Goal: Task Accomplishment & Management: Use online tool/utility

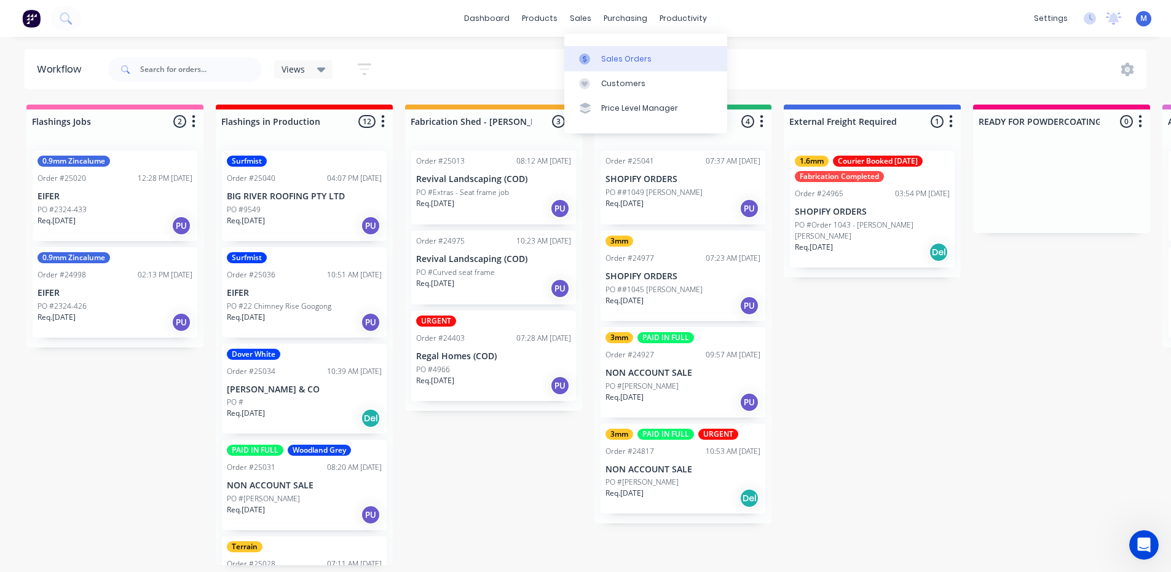
click at [629, 50] on link "Sales Orders" at bounding box center [646, 58] width 163 height 25
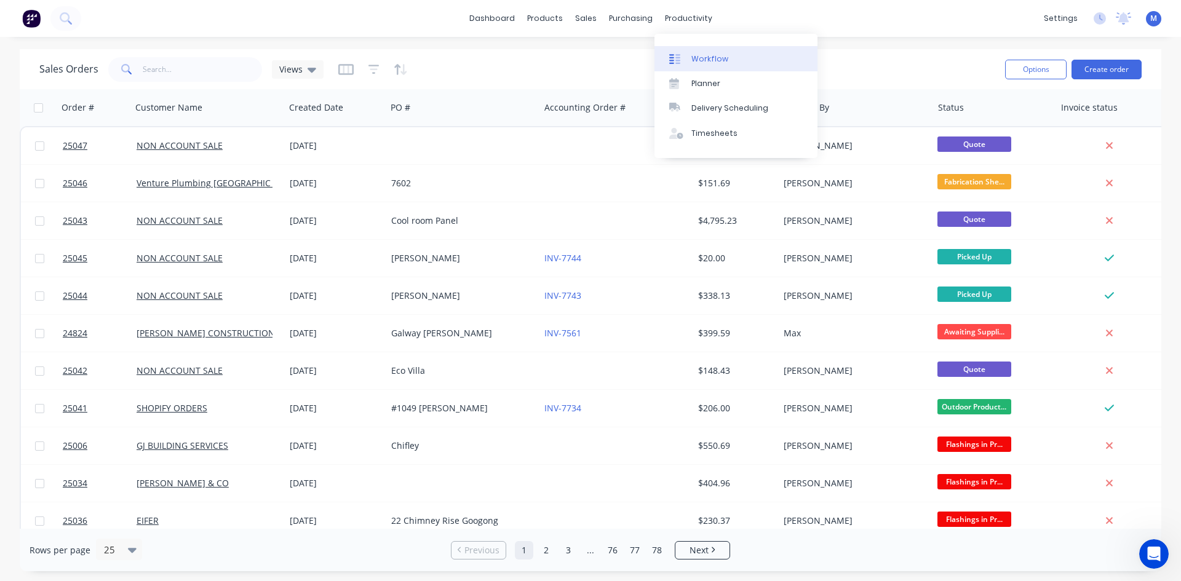
click at [710, 61] on div "Workflow" at bounding box center [709, 58] width 37 height 11
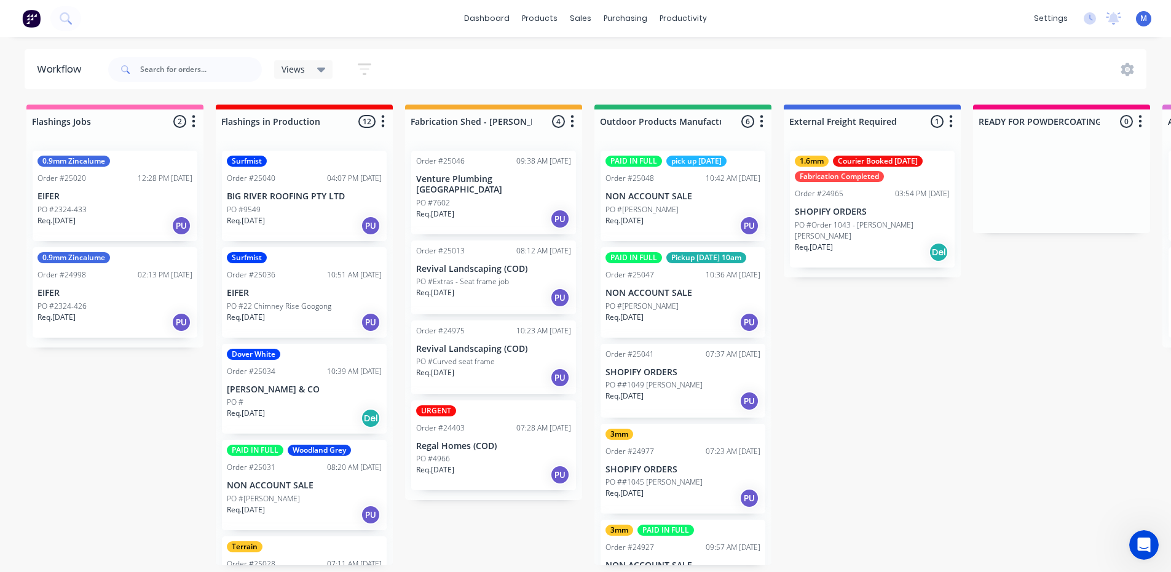
click at [323, 208] on div "PO #9549" at bounding box center [304, 209] width 155 height 11
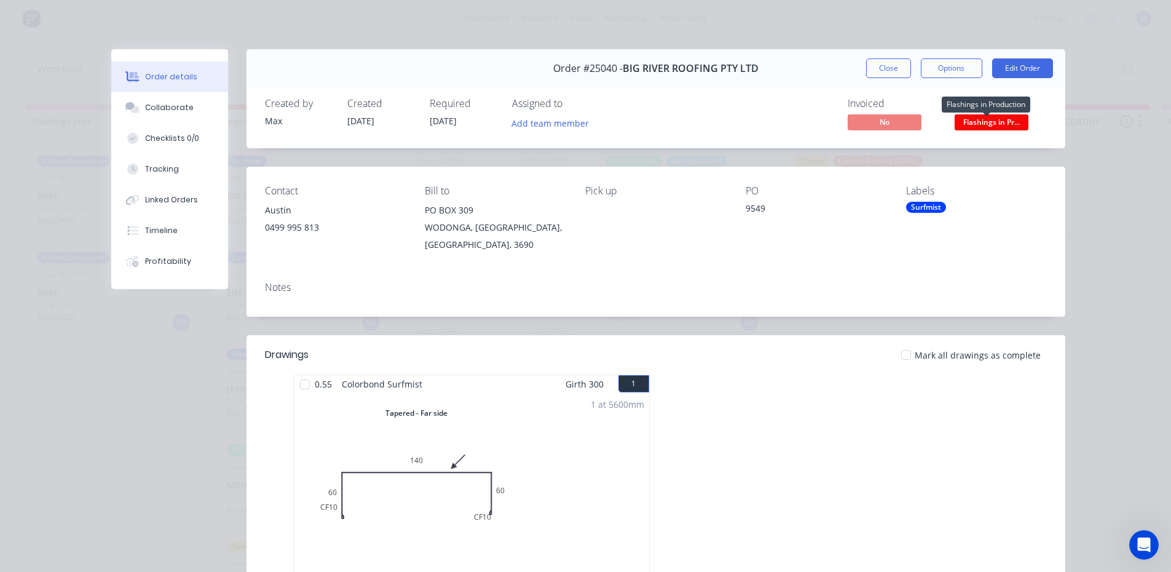
click at [988, 120] on span "Flashings in Pr..." at bounding box center [992, 121] width 74 height 15
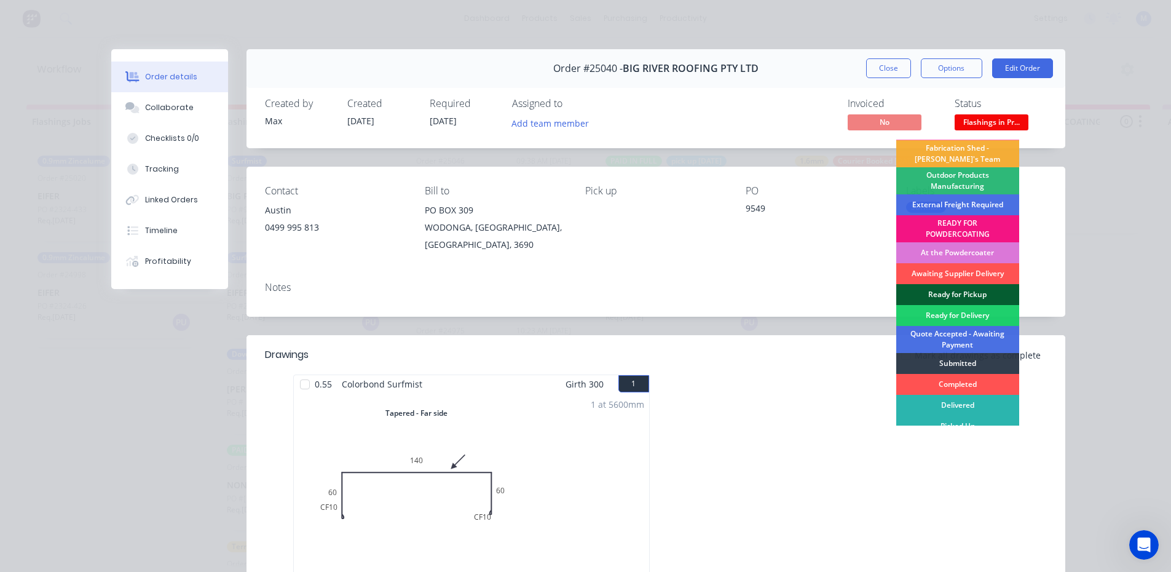
scroll to position [26, 0]
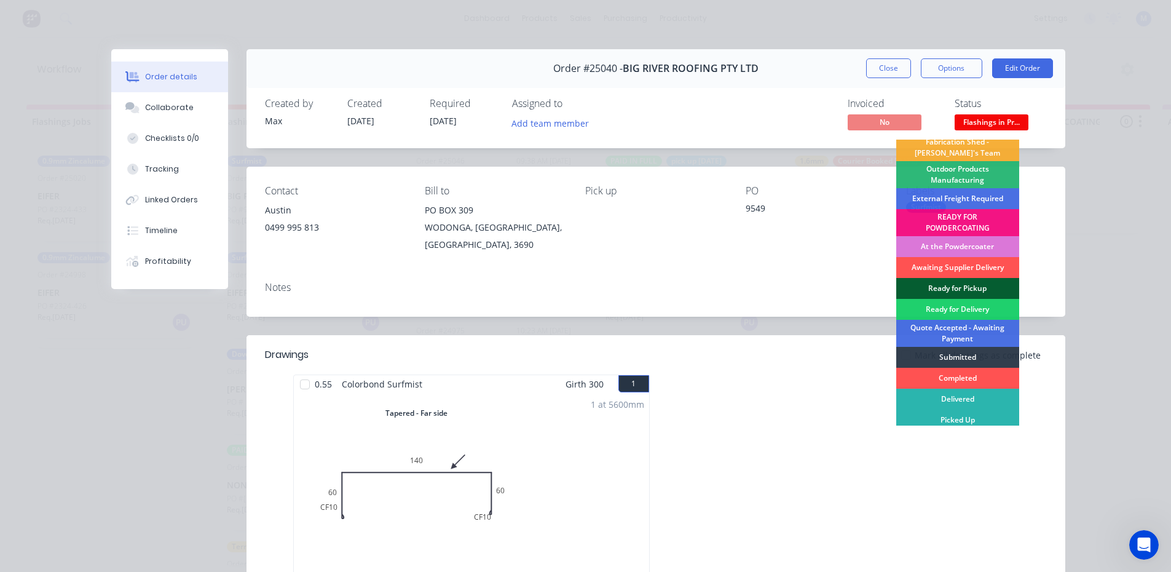
click at [967, 280] on div "Ready for Pickup" at bounding box center [958, 288] width 123 height 21
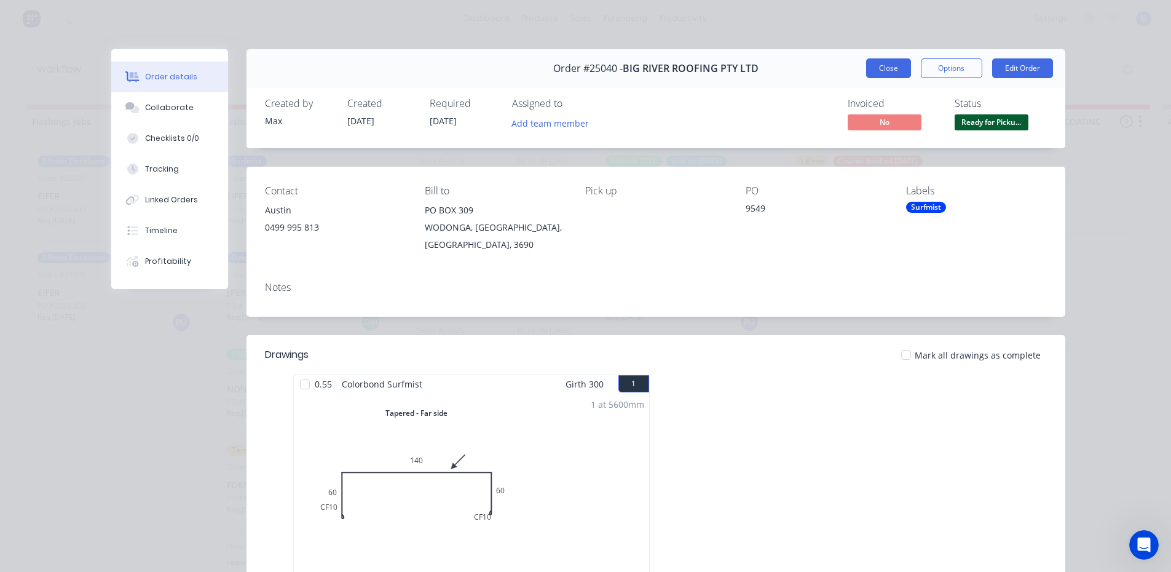
click at [879, 69] on button "Close" at bounding box center [888, 68] width 45 height 20
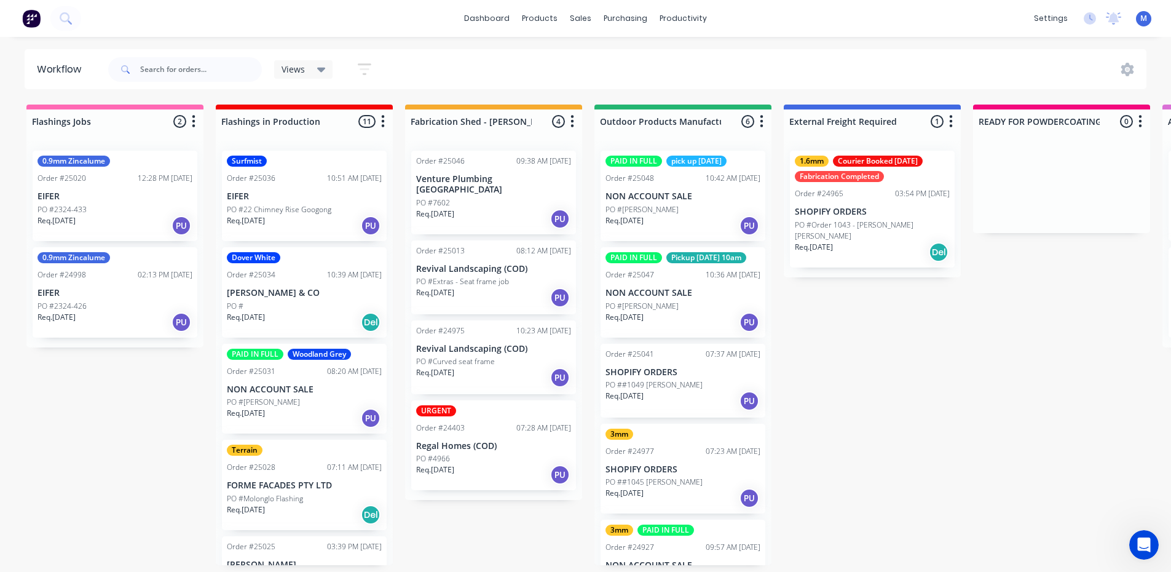
scroll to position [0, 0]
click at [291, 205] on p "PO #22 Chimney Rise Googong" at bounding box center [279, 209] width 105 height 11
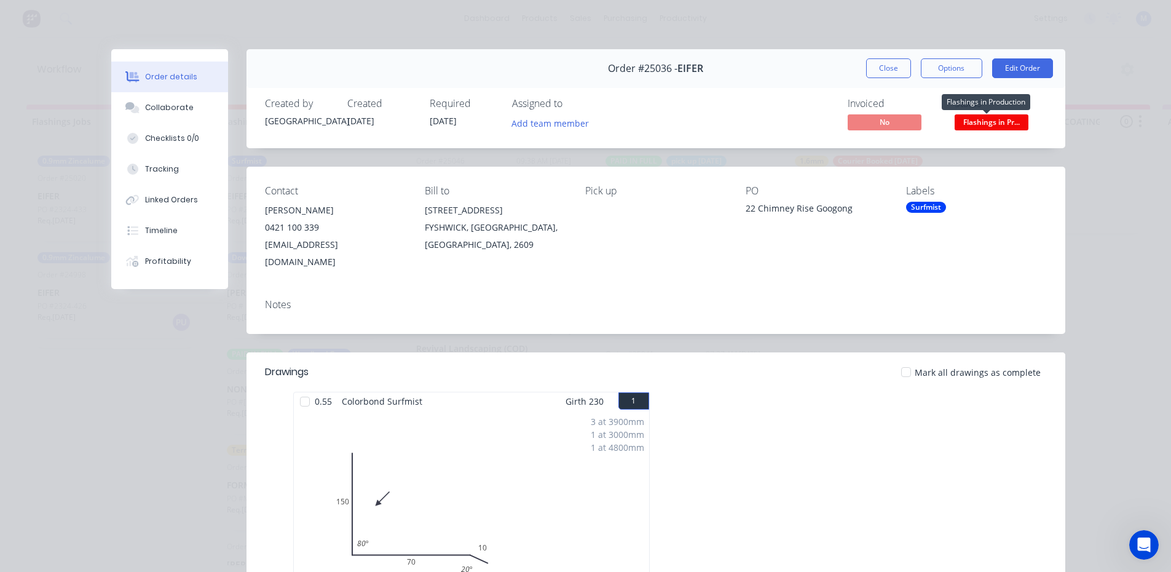
click at [998, 124] on span "Flashings in Pr..." at bounding box center [992, 121] width 74 height 15
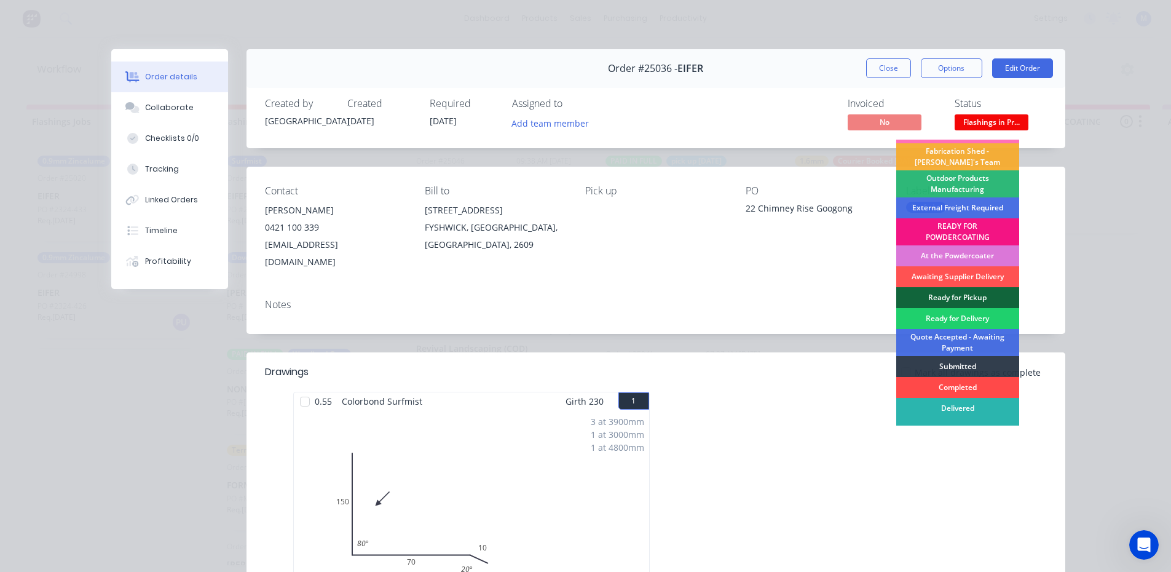
scroll to position [26, 0]
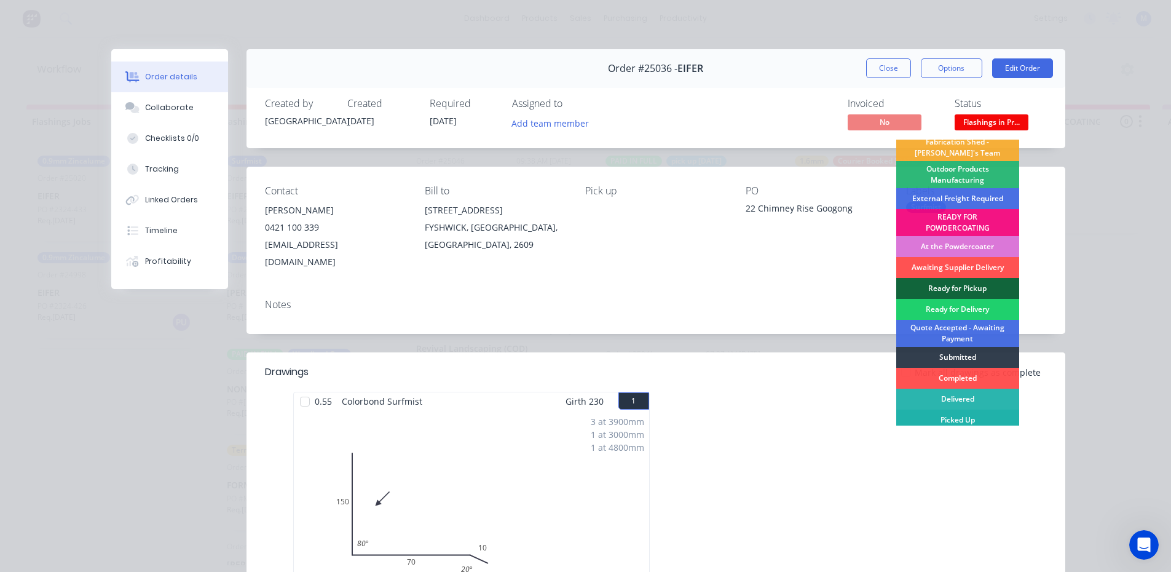
click at [951, 422] on div "Picked Up" at bounding box center [958, 420] width 123 height 21
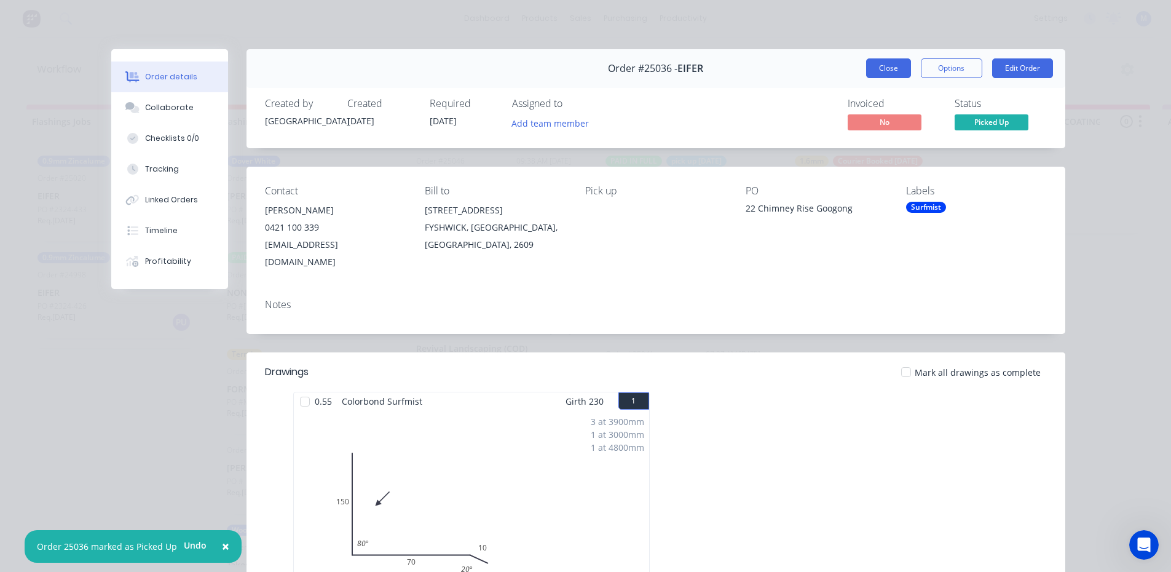
click at [892, 74] on button "Close" at bounding box center [888, 68] width 45 height 20
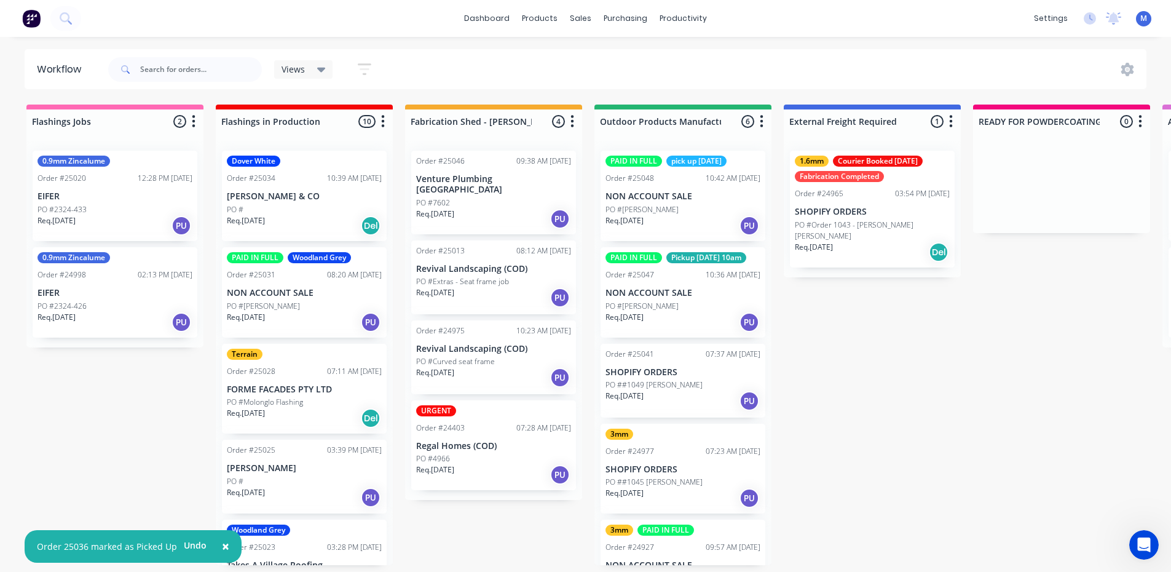
click at [319, 212] on div "PO #" at bounding box center [304, 209] width 155 height 11
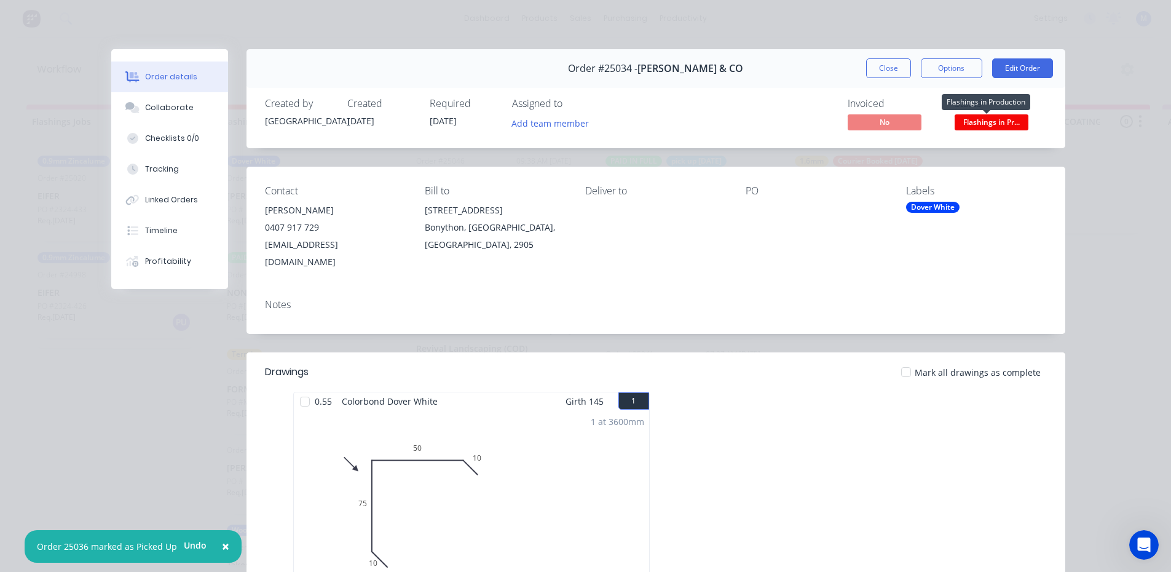
click at [994, 126] on span "Flashings in Pr..." at bounding box center [992, 121] width 74 height 15
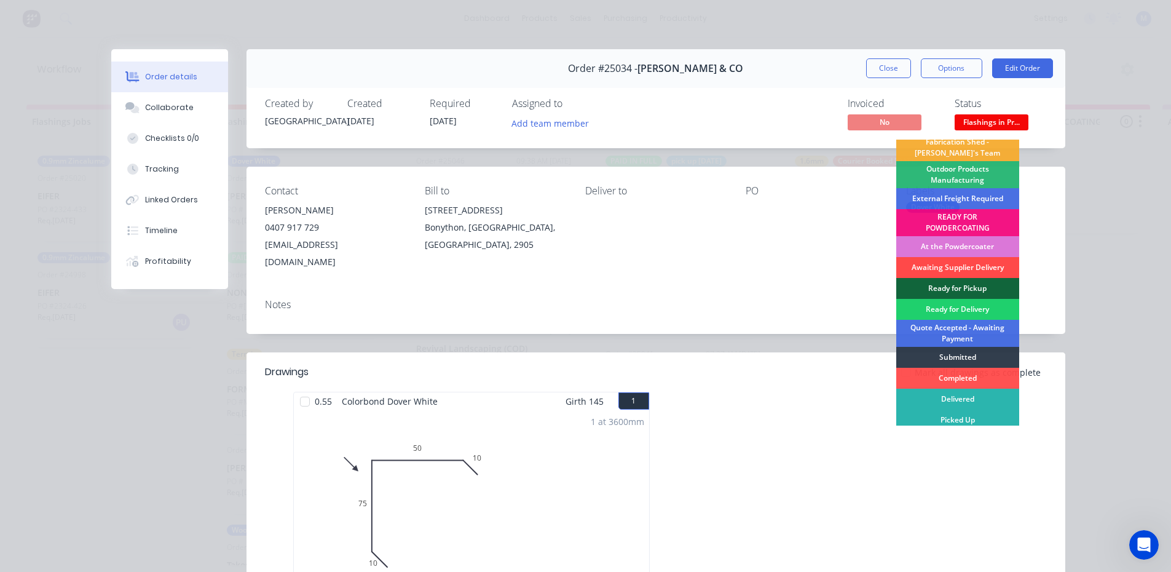
click at [946, 261] on div "Awaiting Supplier Delivery" at bounding box center [958, 267] width 123 height 21
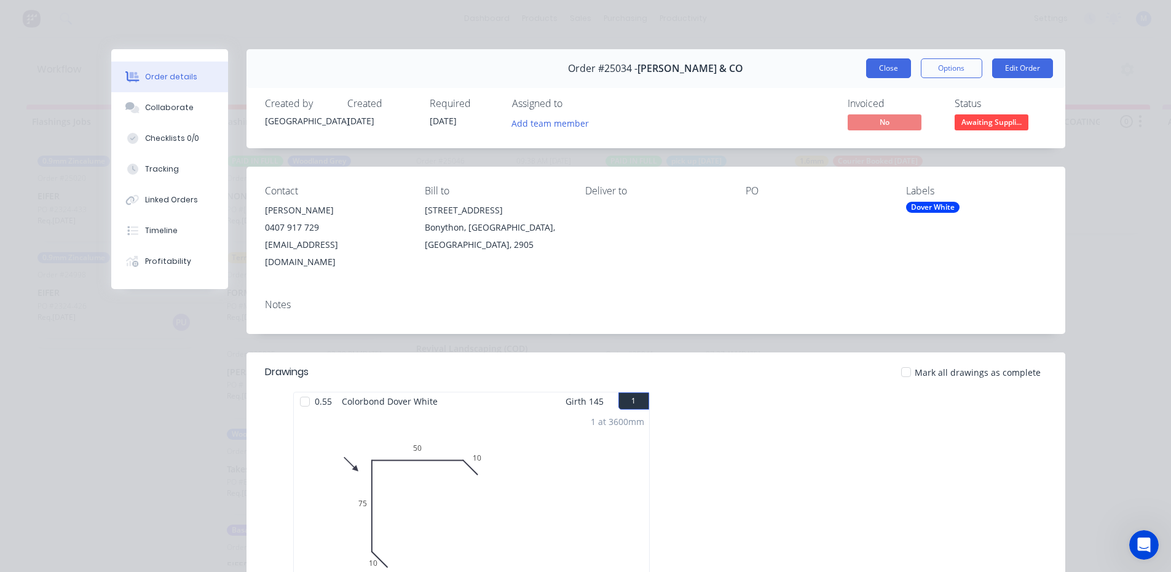
click at [892, 74] on button "Close" at bounding box center [888, 68] width 45 height 20
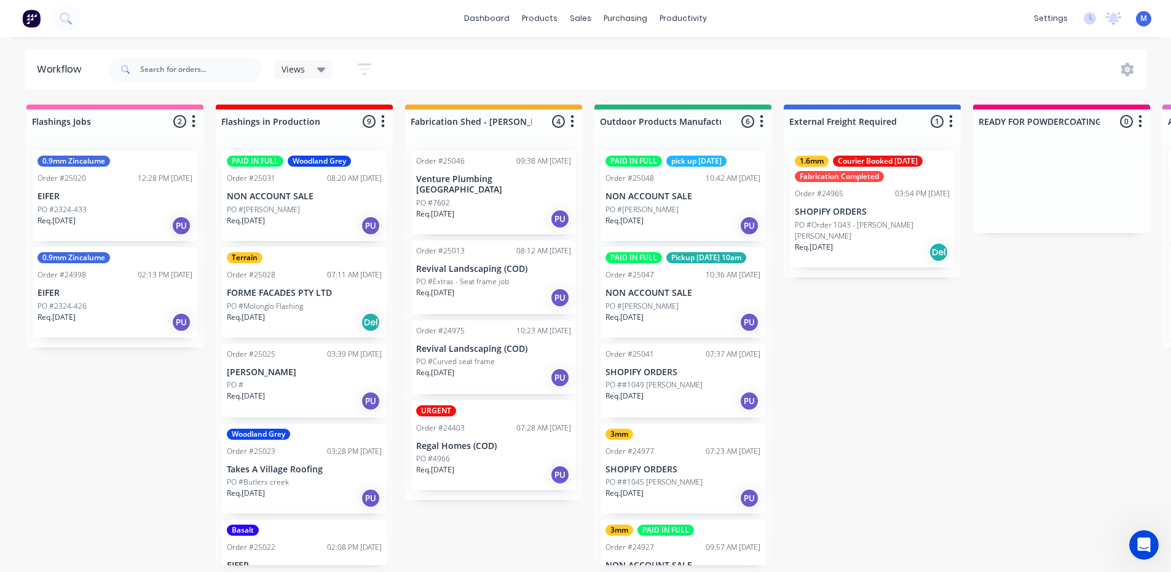
click at [306, 219] on div "Req. [DATE] PU" at bounding box center [304, 225] width 155 height 21
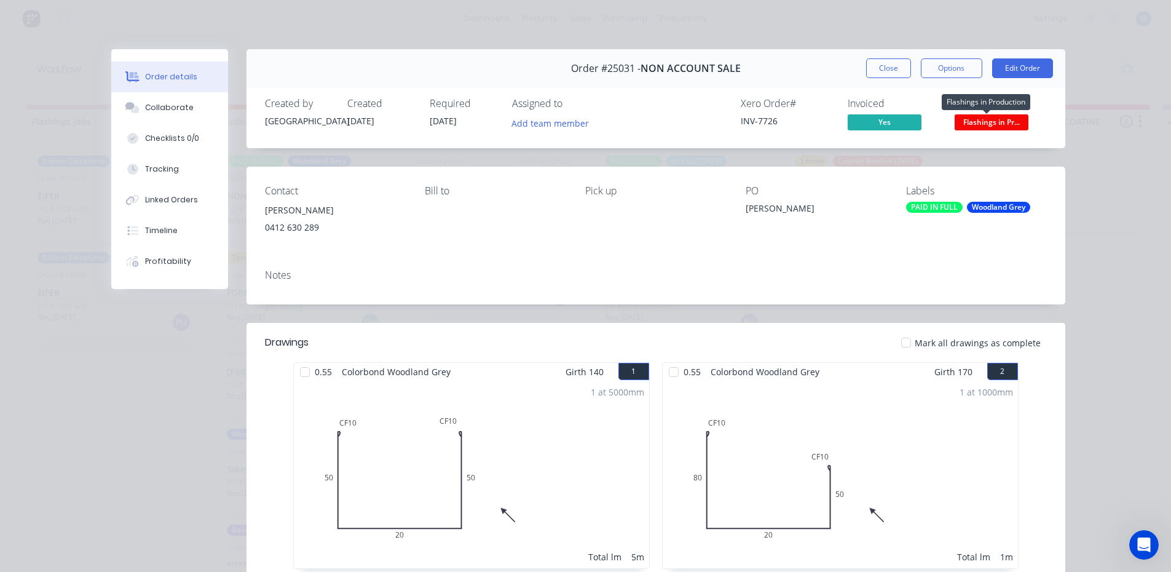
click at [968, 122] on span "Flashings in Pr..." at bounding box center [992, 121] width 74 height 15
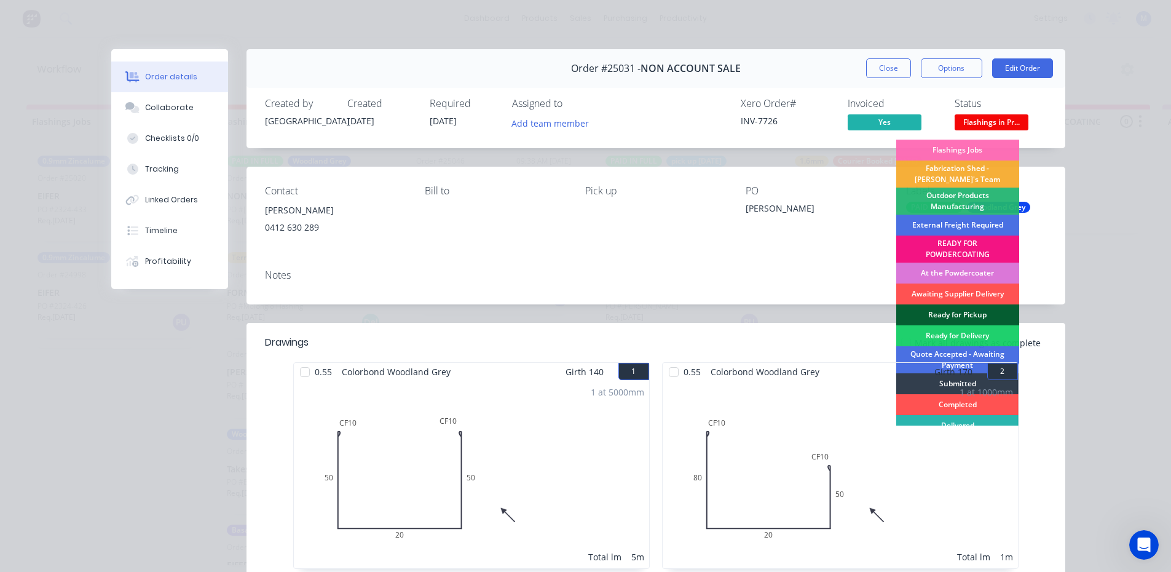
click at [956, 311] on div "Ready for Pickup" at bounding box center [958, 314] width 123 height 21
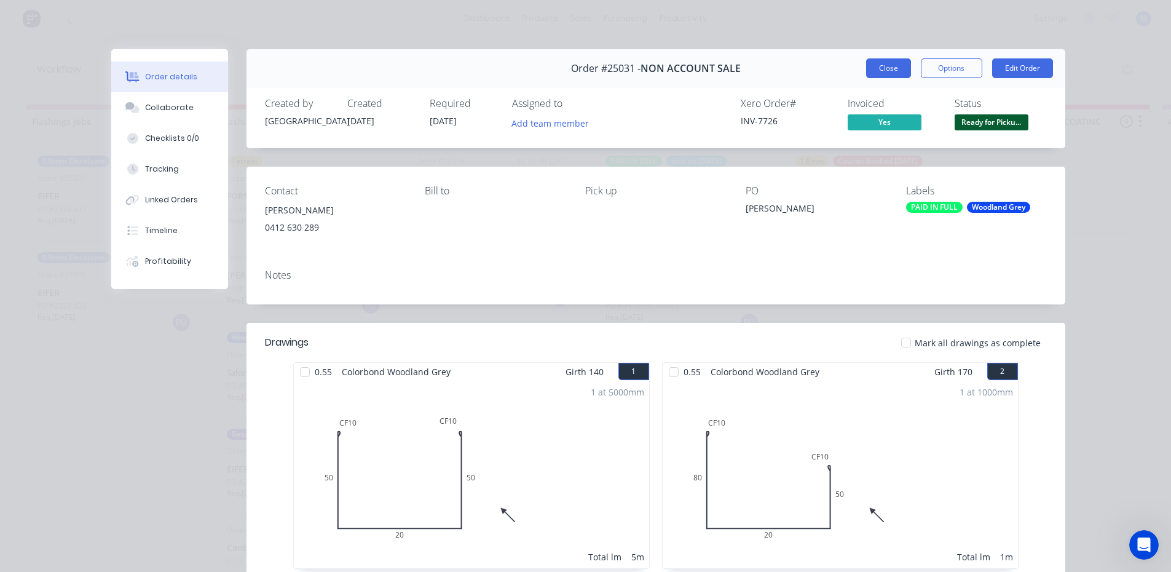
click at [885, 71] on button "Close" at bounding box center [888, 68] width 45 height 20
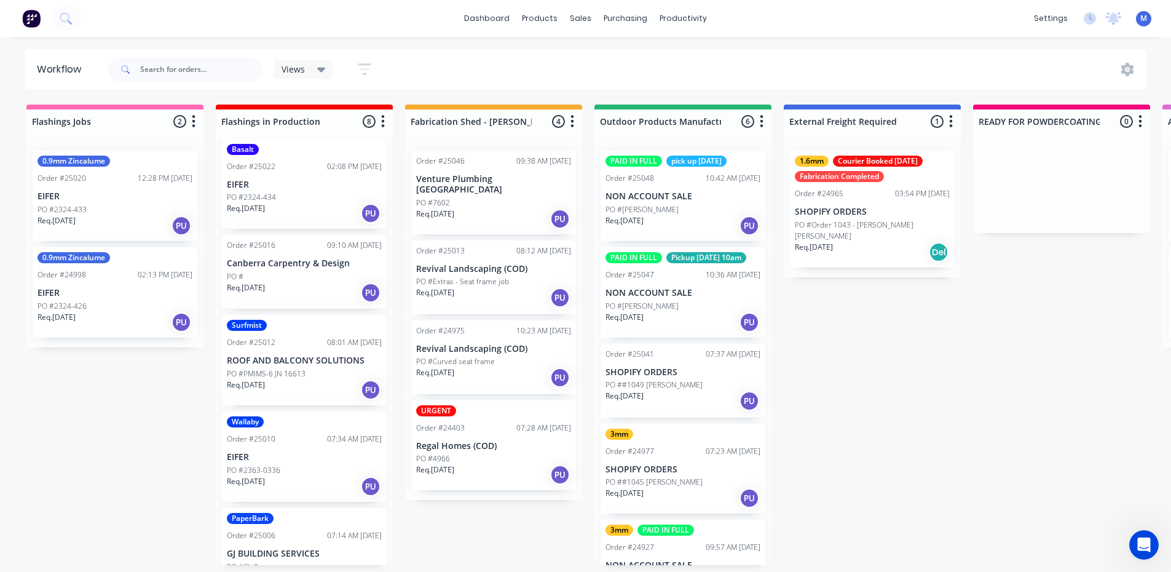
scroll to position [319, 0]
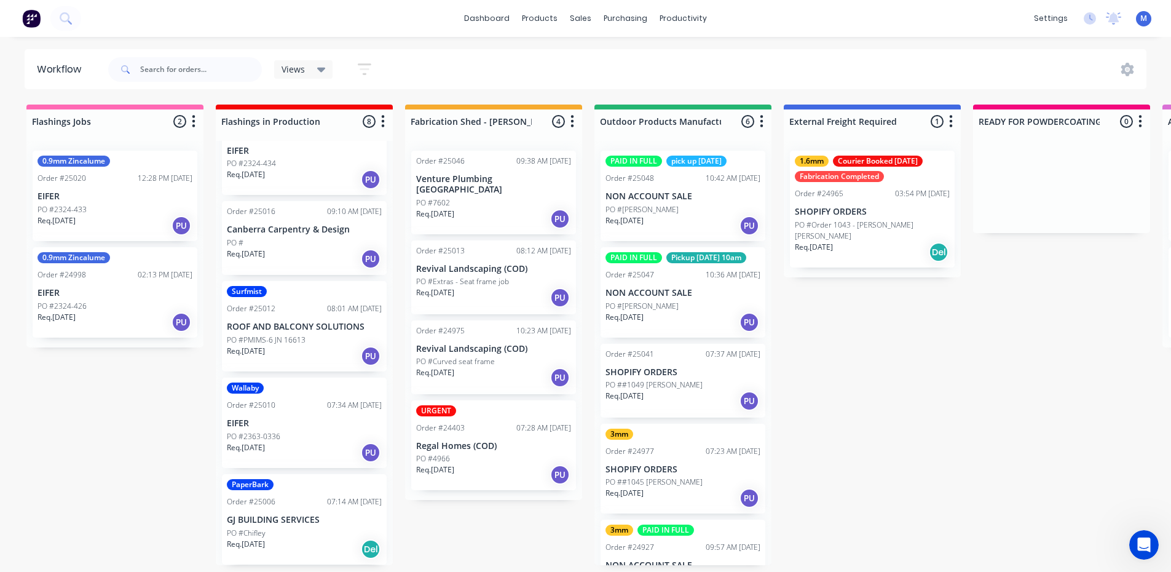
click at [301, 429] on div "Wallaby Order #25010 07:34 AM [DATE] EIFER PO #2363-0336 Req. [DATE] PU" at bounding box center [304, 423] width 165 height 90
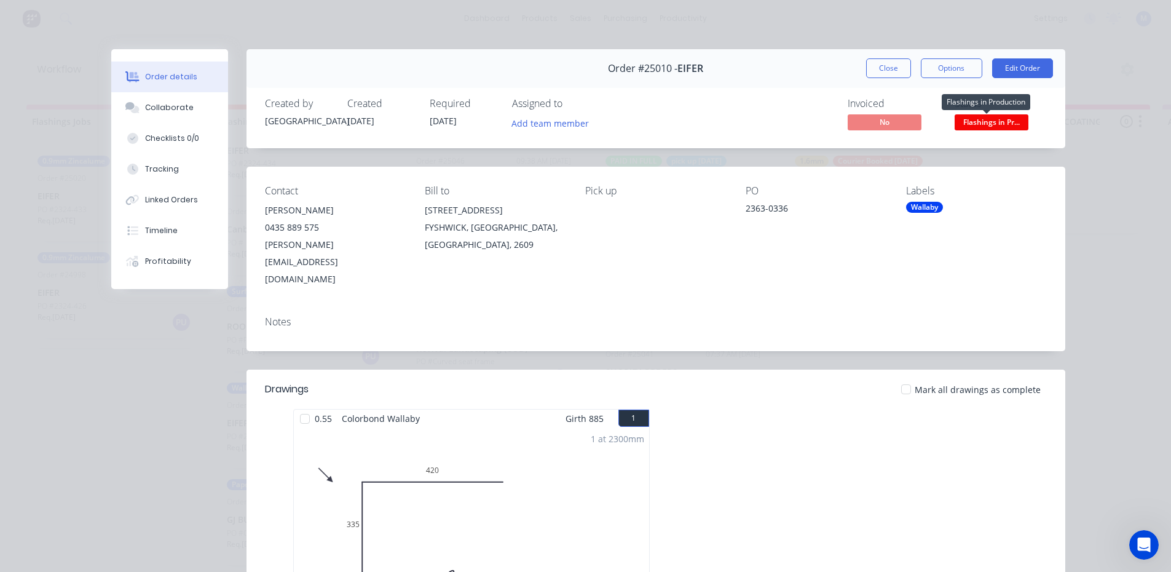
click at [1005, 123] on span "Flashings in Pr..." at bounding box center [992, 121] width 74 height 15
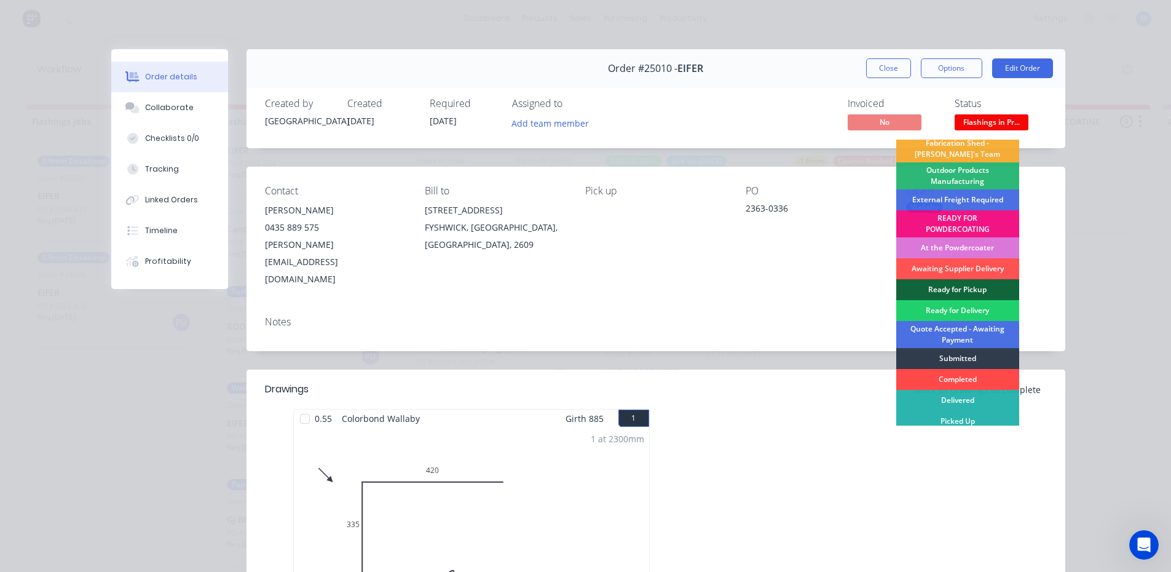
scroll to position [26, 0]
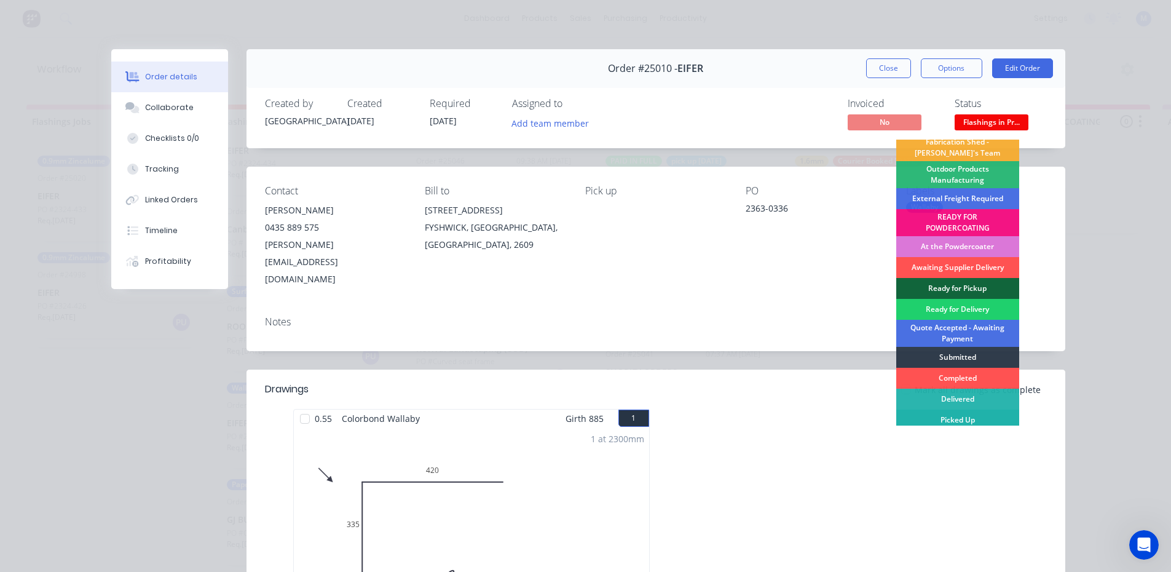
click at [980, 418] on div "Picked Up" at bounding box center [958, 420] width 123 height 21
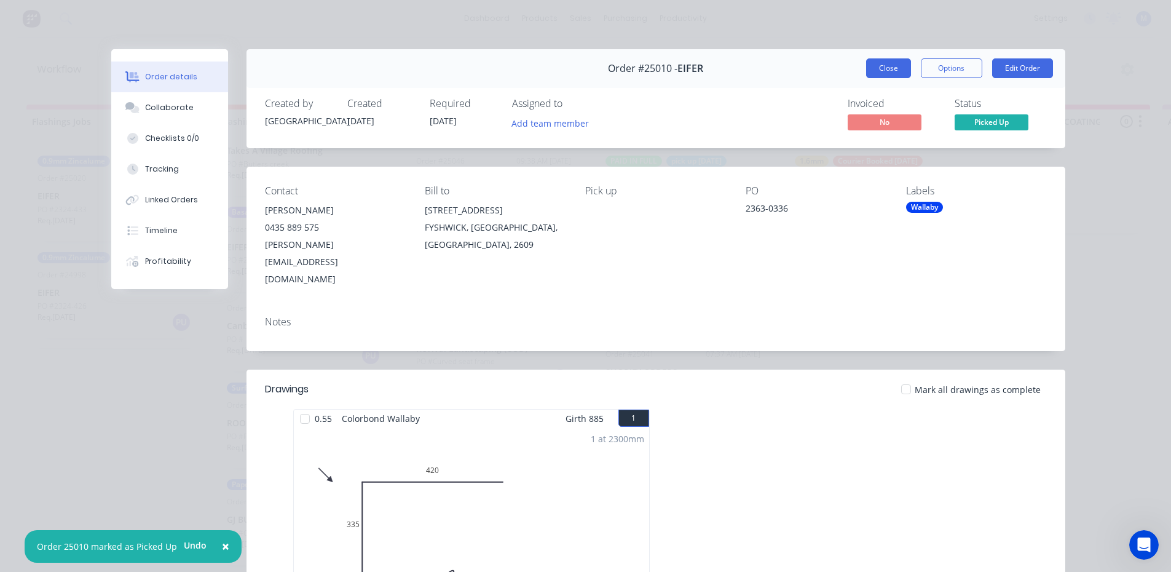
click at [901, 67] on button "Close" at bounding box center [888, 68] width 45 height 20
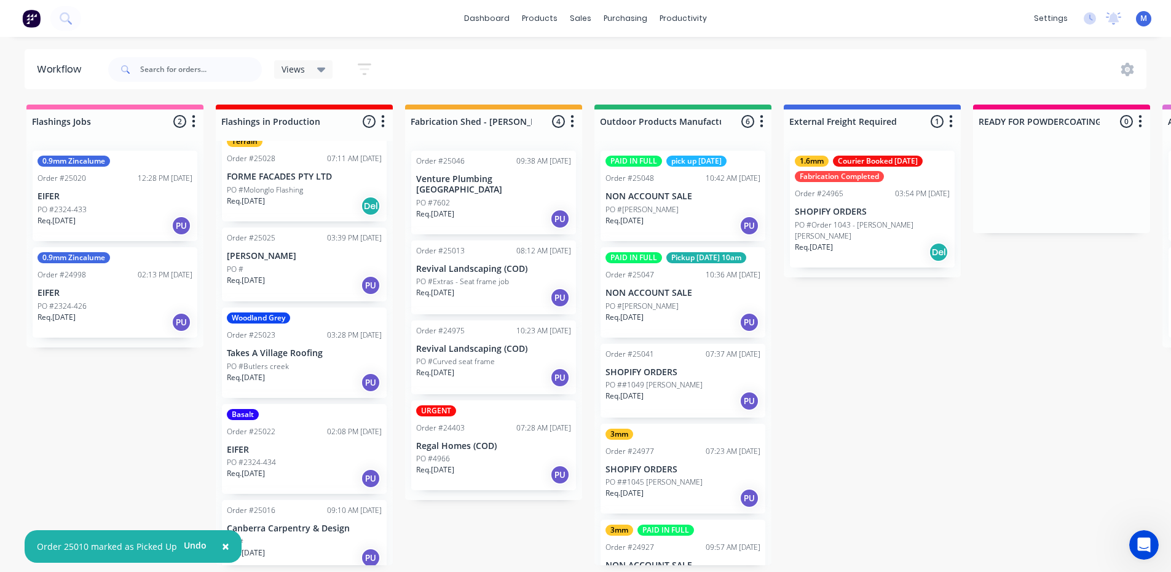
scroll to position [0, 0]
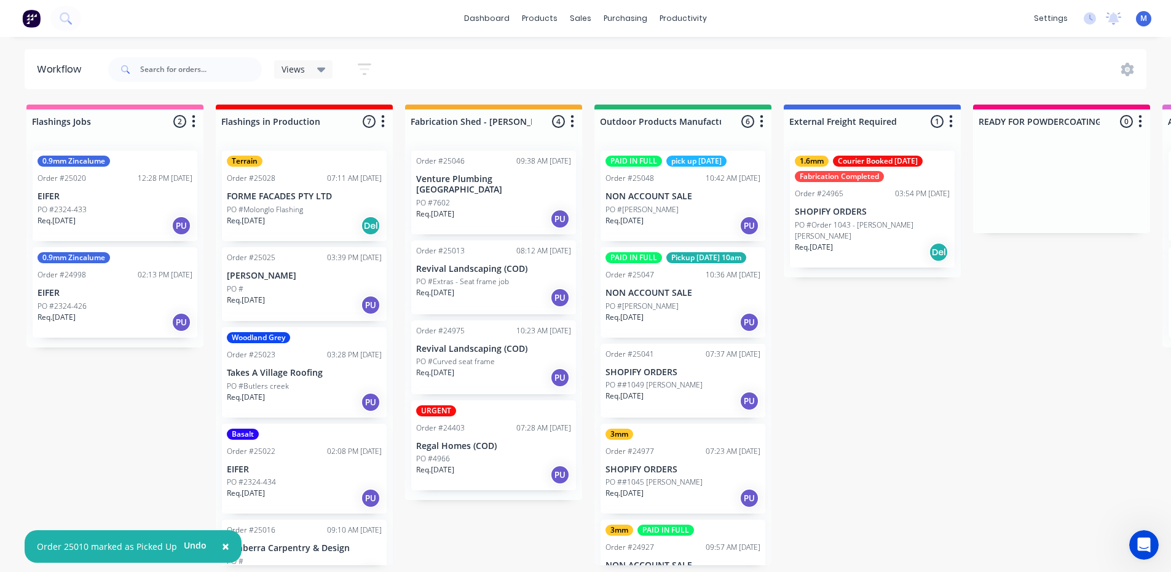
click at [308, 469] on p "EIFER" at bounding box center [304, 469] width 155 height 10
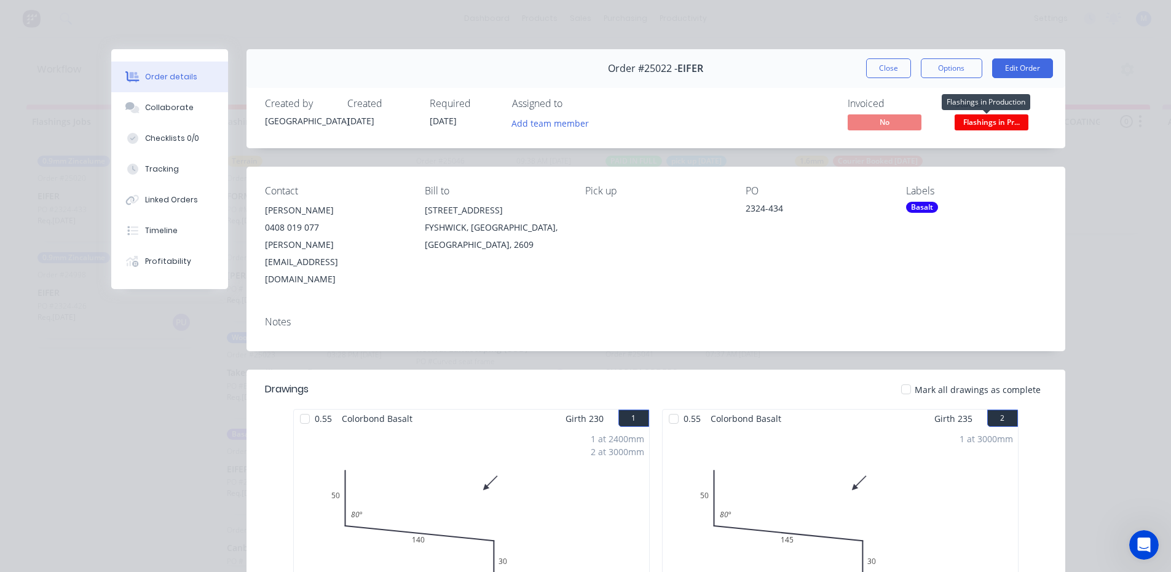
click at [988, 120] on span "Flashings in Pr..." at bounding box center [992, 121] width 74 height 15
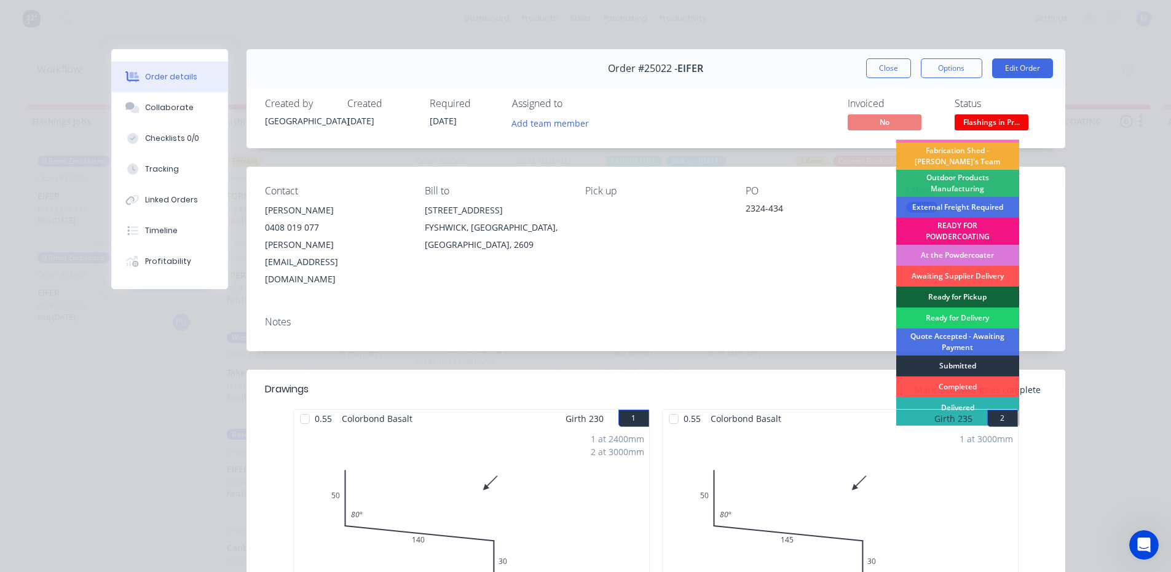
scroll to position [26, 0]
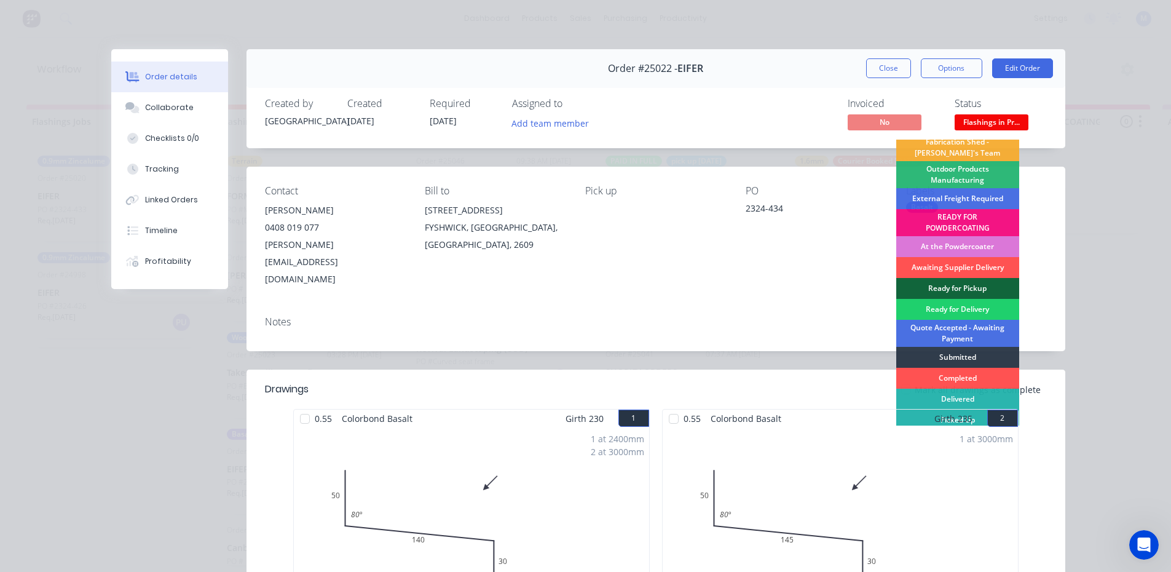
click at [952, 427] on div "1 at 3000mm Total lm 3m" at bounding box center [840, 521] width 355 height 188
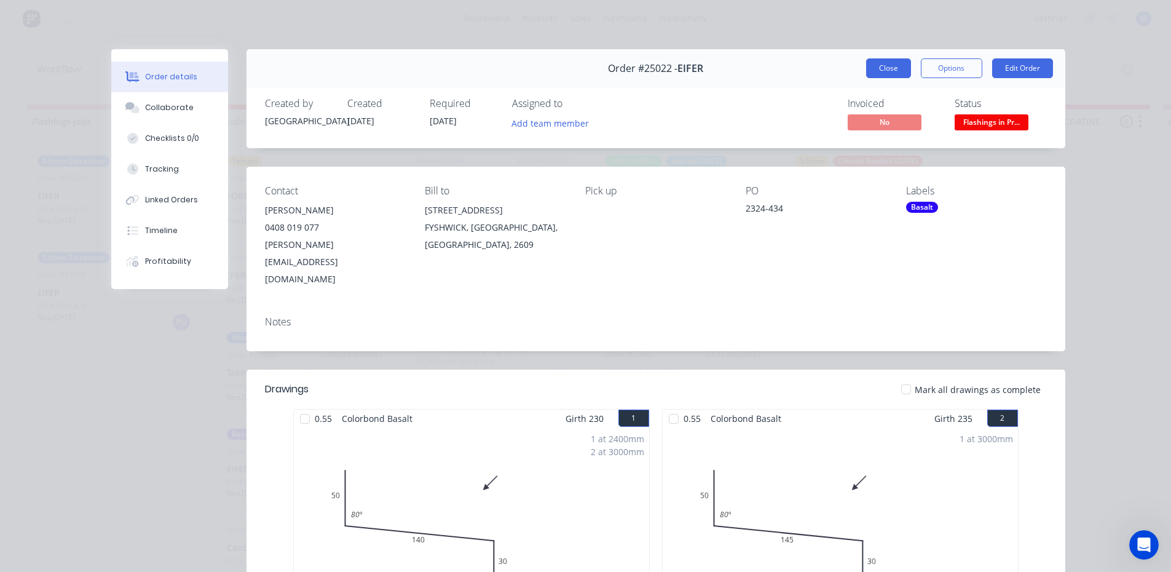
click at [875, 71] on button "Close" at bounding box center [888, 68] width 45 height 20
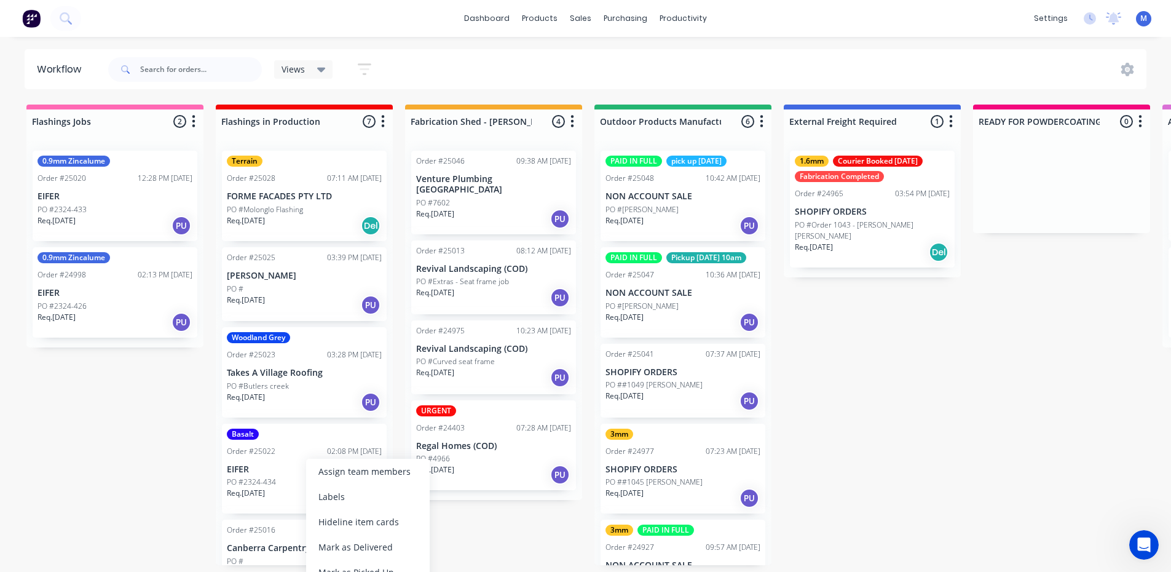
scroll to position [2, 0]
click at [315, 563] on div "Mark as Picked Up" at bounding box center [337, 572] width 124 height 25
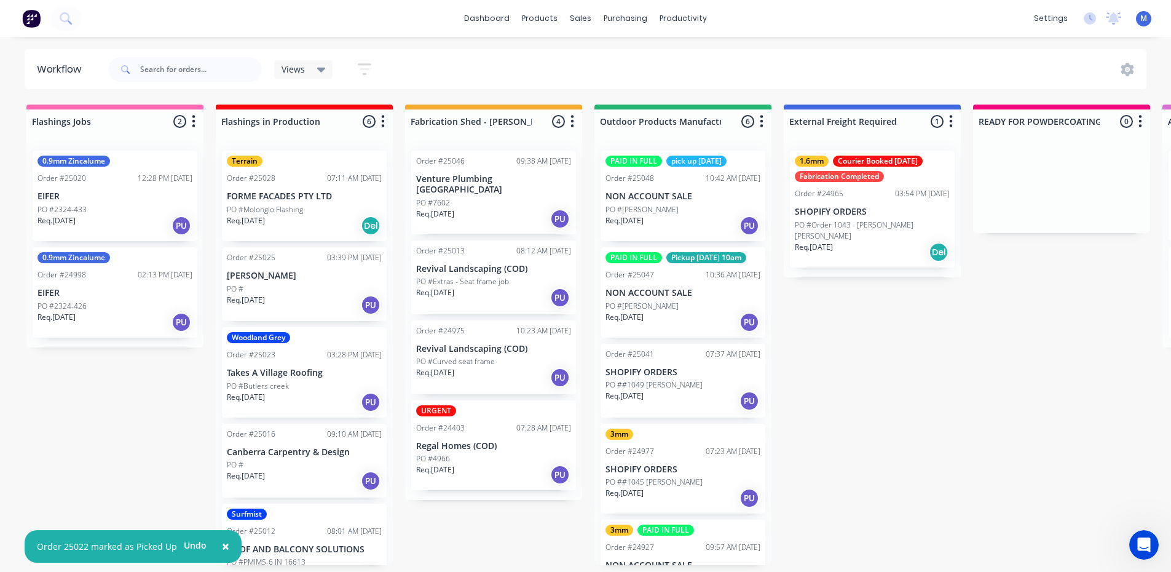
scroll to position [0, 0]
click at [279, 201] on p "FORME FACADES PTY LTD" at bounding box center [304, 196] width 155 height 10
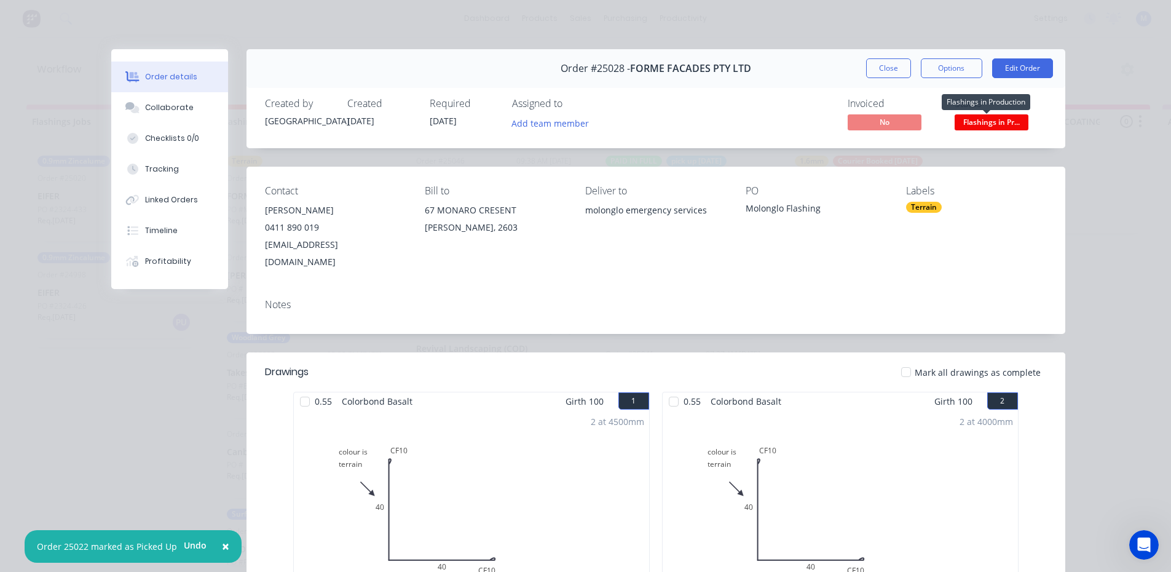
click at [982, 119] on span "Flashings in Pr..." at bounding box center [992, 121] width 74 height 15
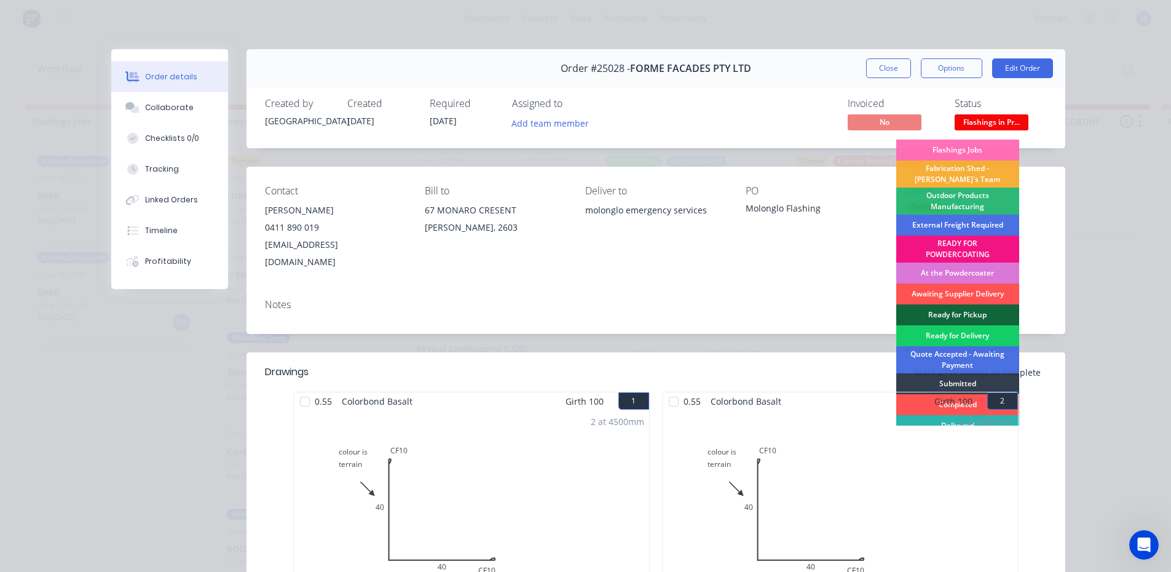
click at [950, 330] on div "Ready for Delivery" at bounding box center [958, 335] width 123 height 21
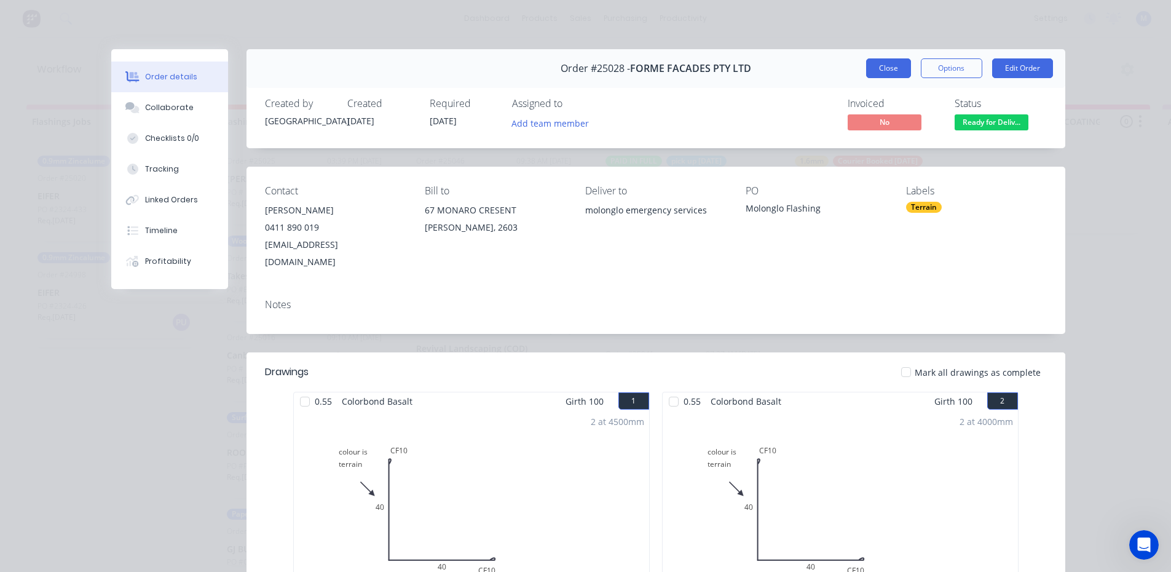
click at [881, 70] on button "Close" at bounding box center [888, 68] width 45 height 20
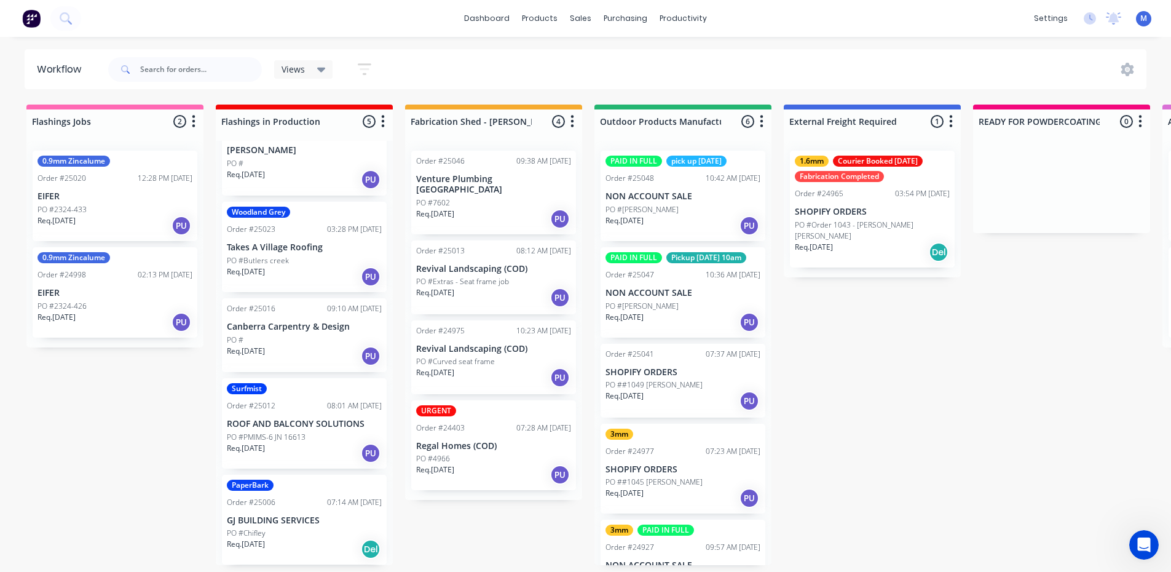
scroll to position [2, 0]
click at [292, 169] on div "Req. [DATE] PU" at bounding box center [304, 179] width 155 height 21
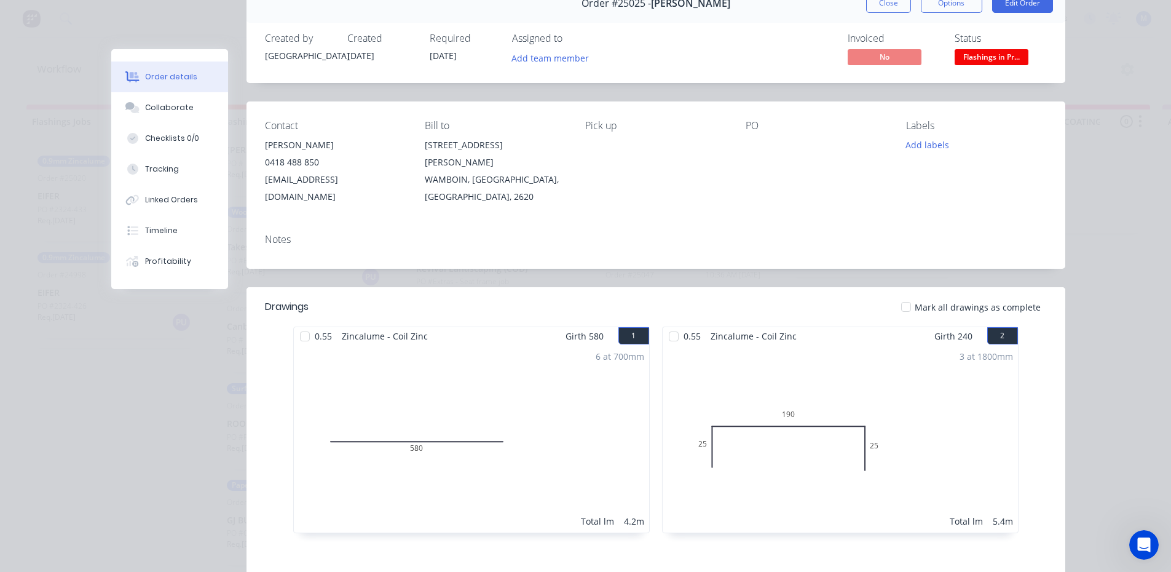
scroll to position [0, 0]
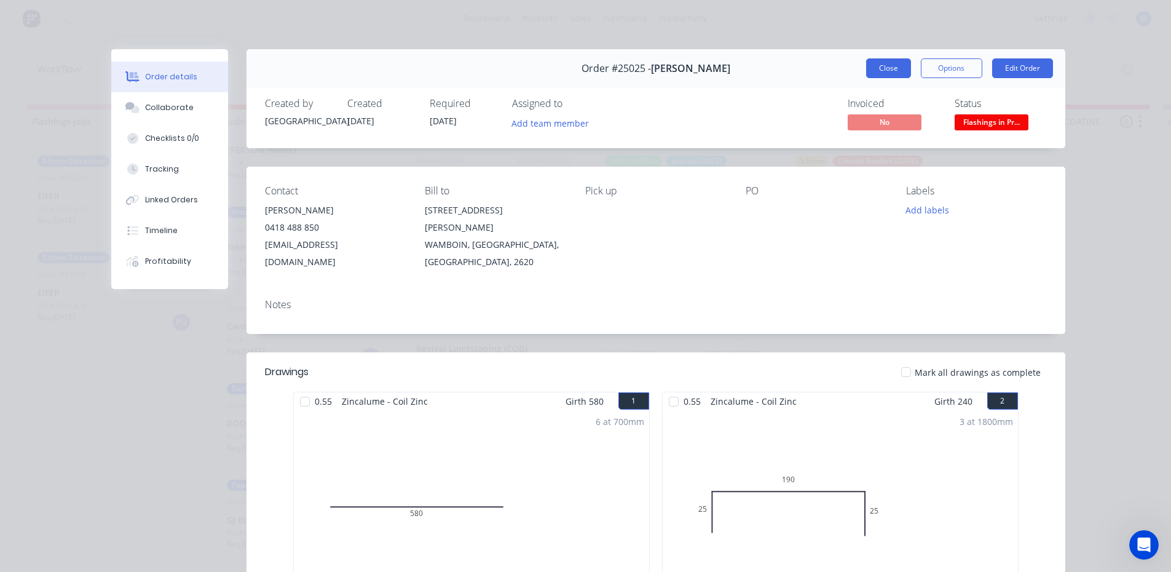
click at [879, 65] on button "Close" at bounding box center [888, 68] width 45 height 20
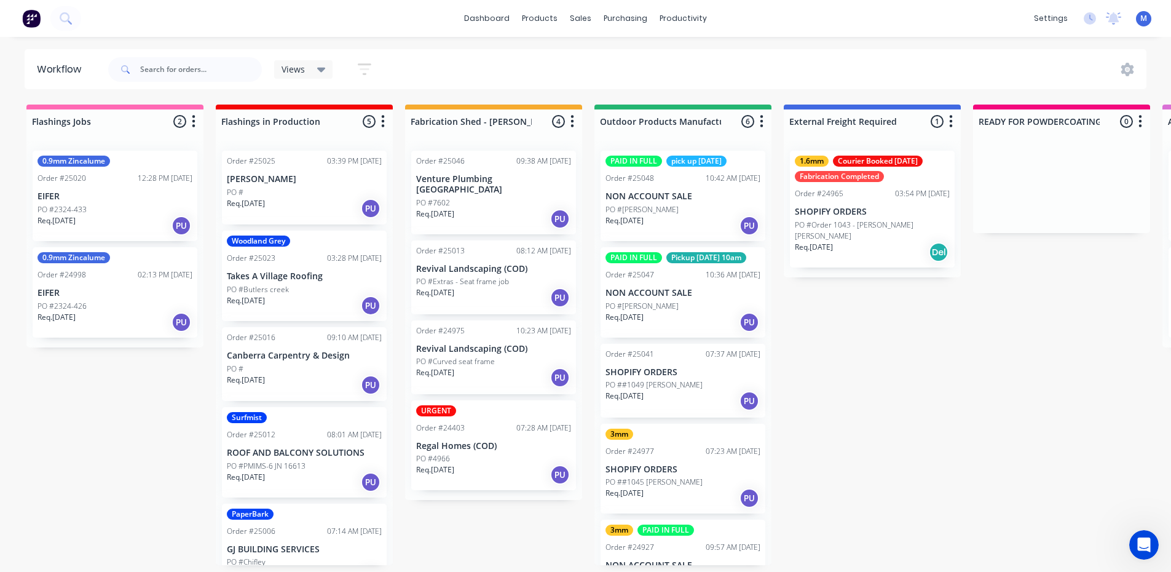
click at [295, 279] on div "Woodland Grey Order #25023 03:28 PM [DATE] Takes A Village Roofing PO #[GEOGRAP…" at bounding box center [304, 276] width 165 height 90
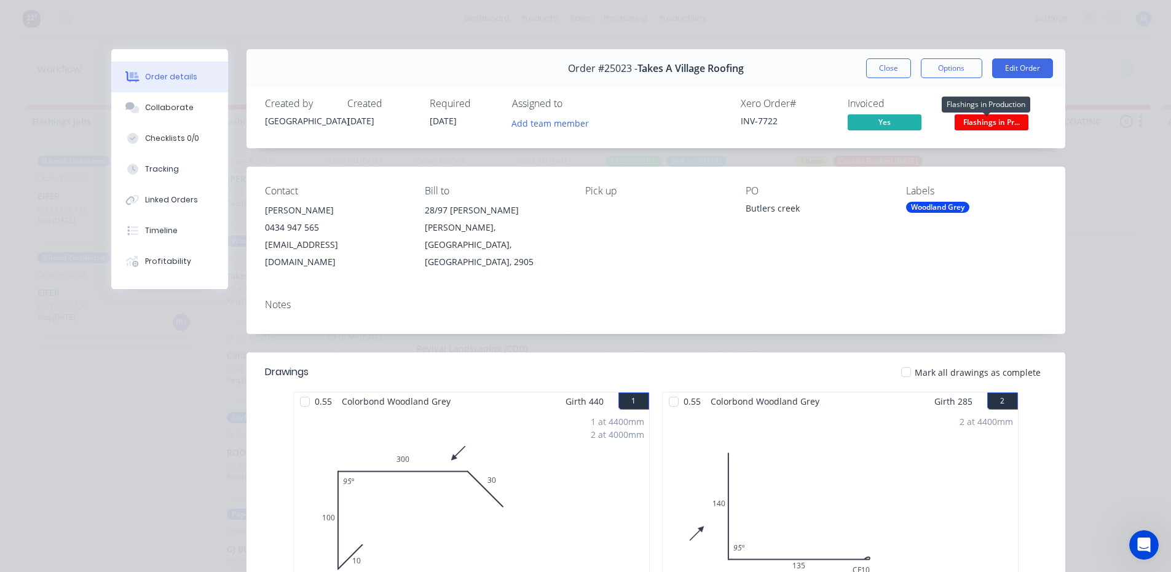
click at [996, 122] on span "Flashings in Pr..." at bounding box center [992, 121] width 74 height 15
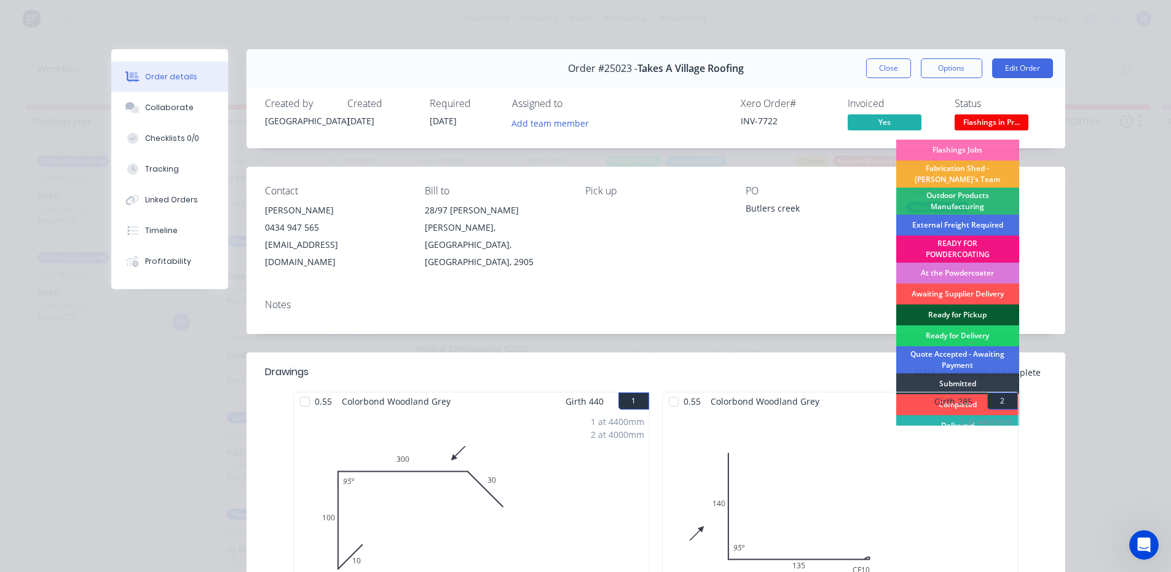
click at [948, 309] on div "Ready for Pickup" at bounding box center [958, 314] width 123 height 21
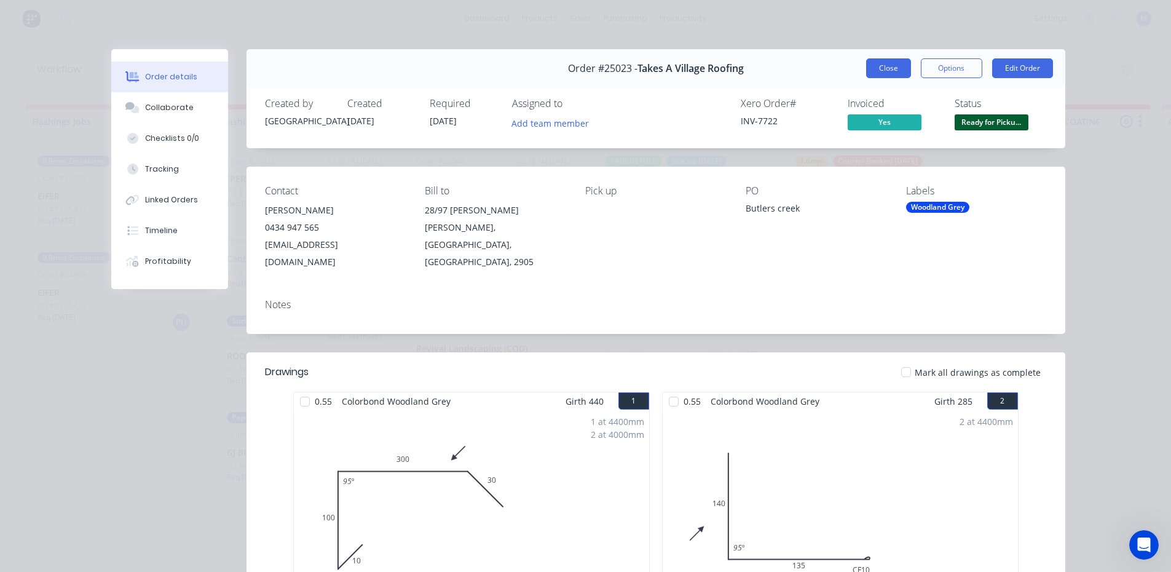
click at [885, 74] on button "Close" at bounding box center [888, 68] width 45 height 20
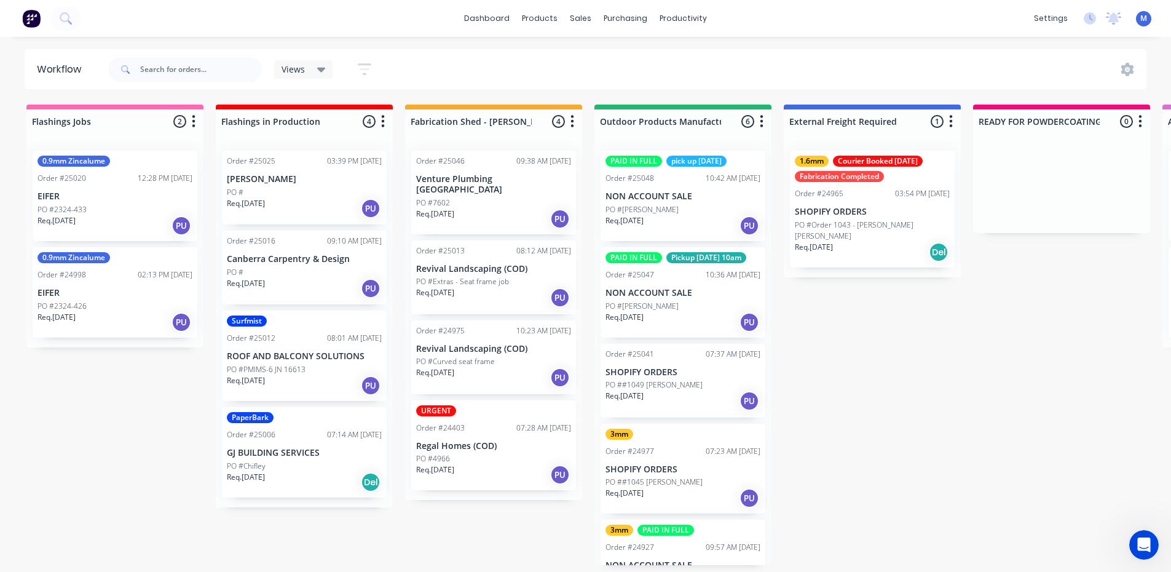
click at [272, 364] on p "PO #PMIMS-6 JN 16613" at bounding box center [266, 369] width 79 height 11
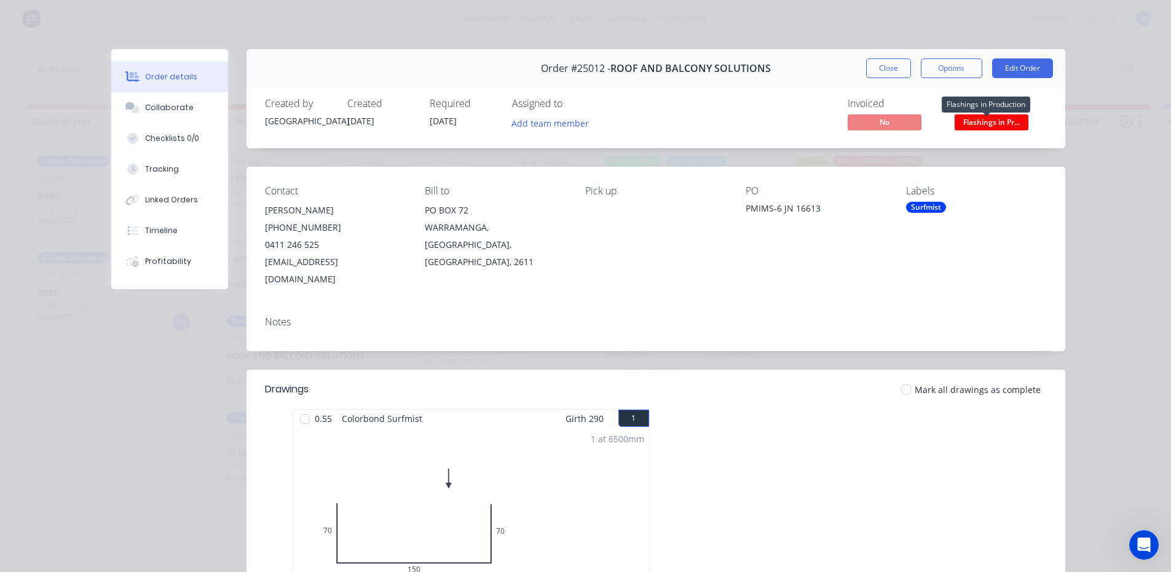
click at [978, 122] on span "Flashings in Pr..." at bounding box center [992, 121] width 74 height 15
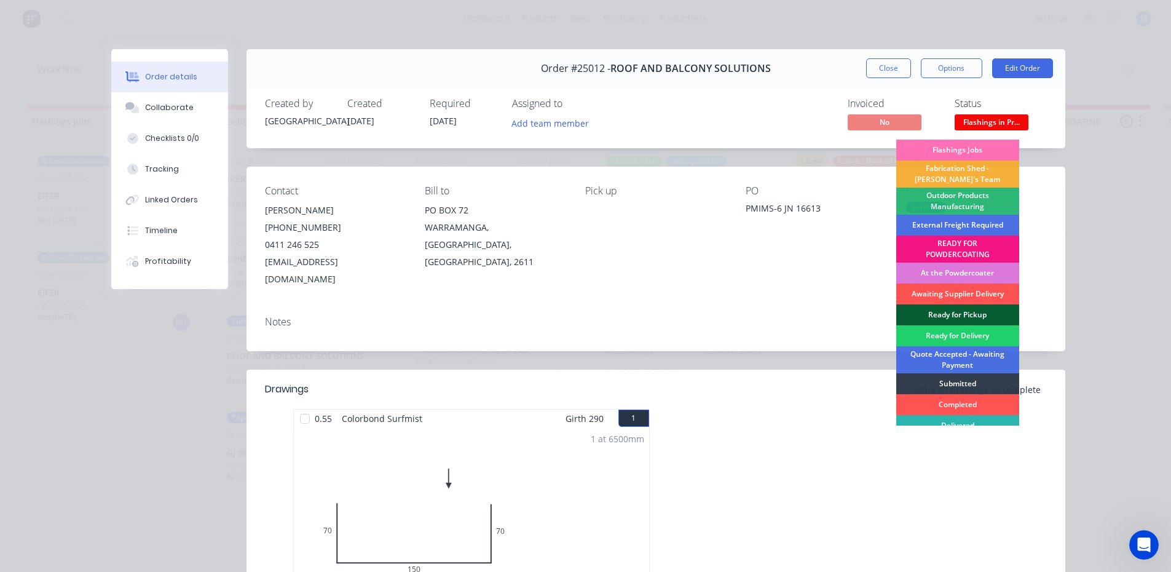
click at [973, 312] on div "Ready for Pickup" at bounding box center [958, 314] width 123 height 21
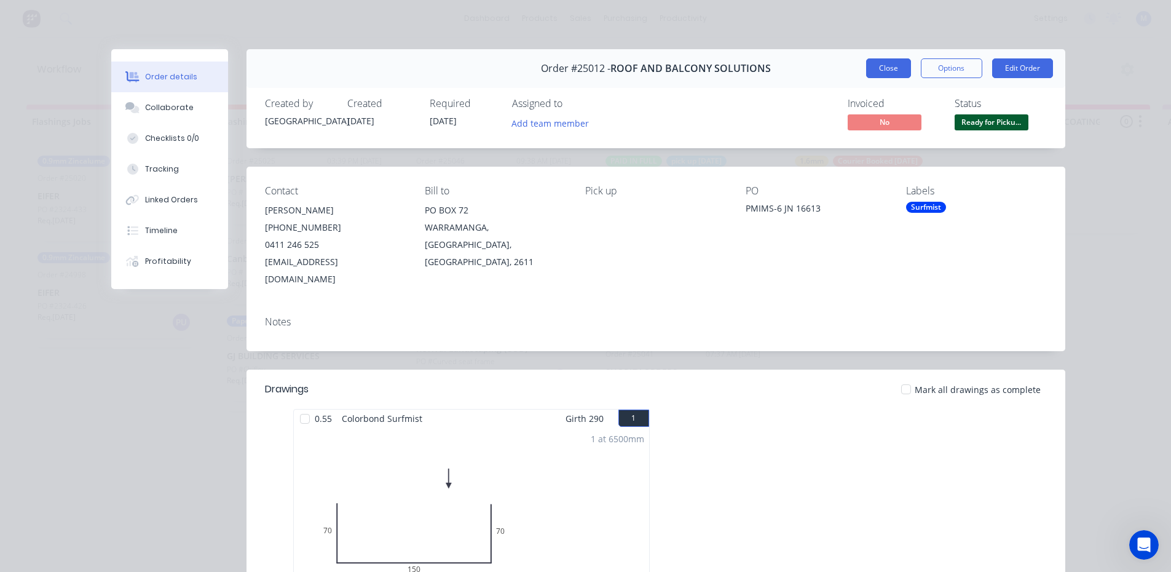
click at [897, 75] on button "Close" at bounding box center [888, 68] width 45 height 20
